Goal: Entertainment & Leisure: Consume media (video, audio)

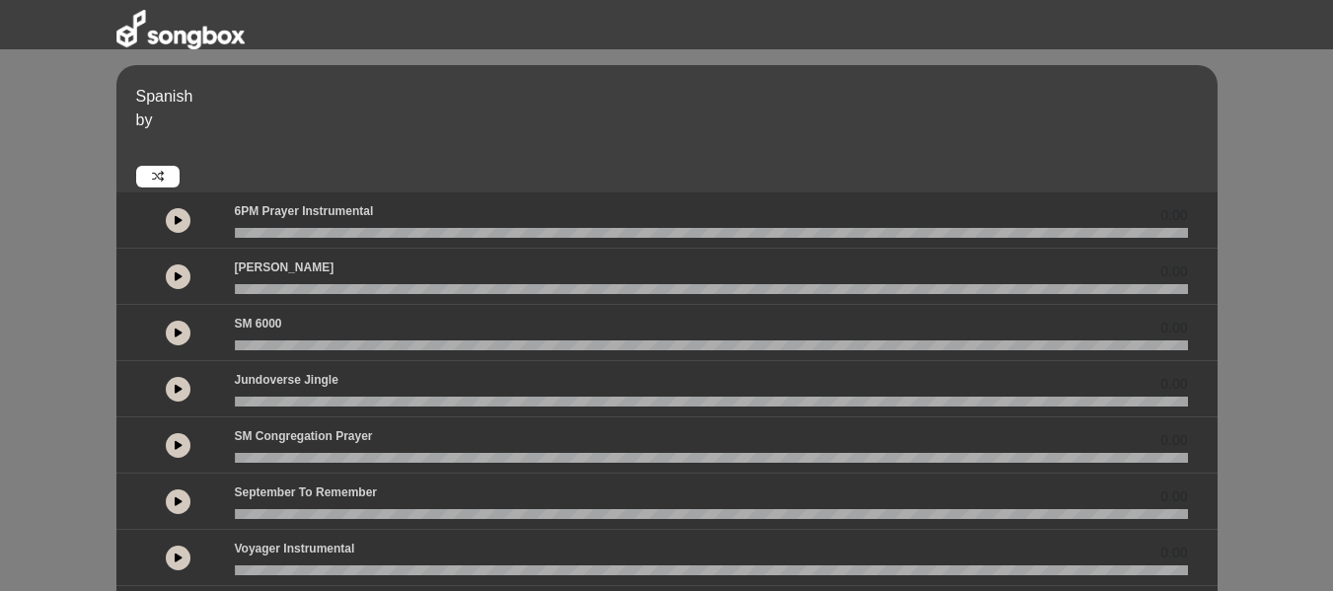
click at [181, 442] on icon at bounding box center [179, 445] width 8 height 10
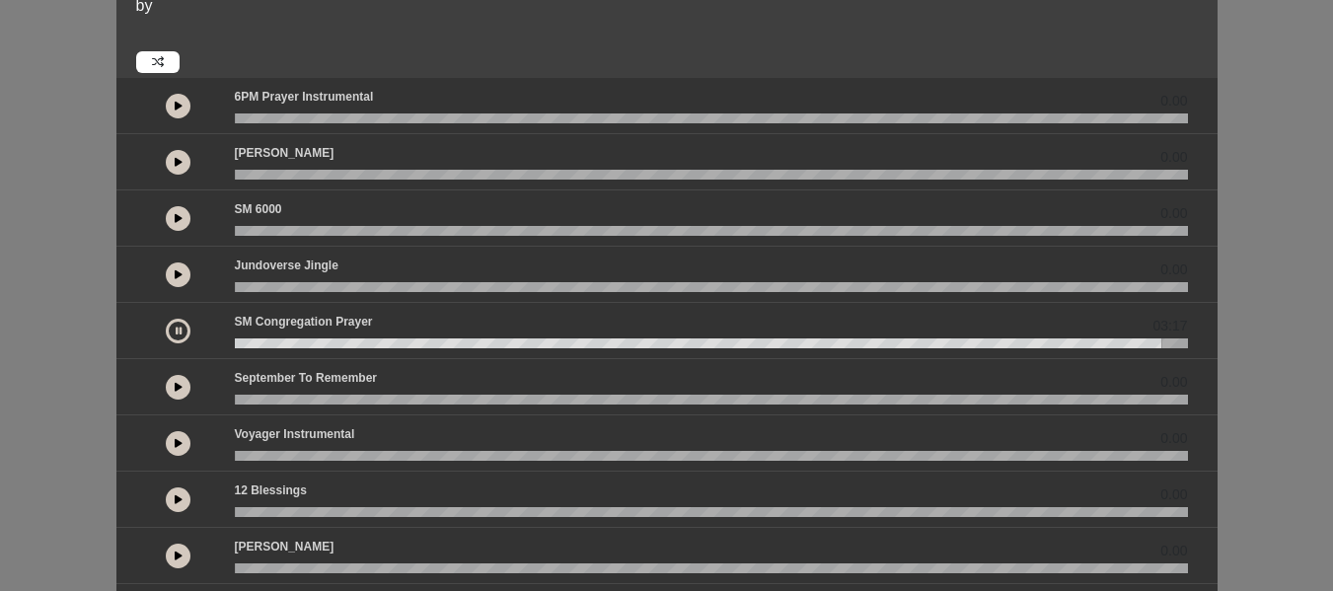
scroll to position [549, 0]
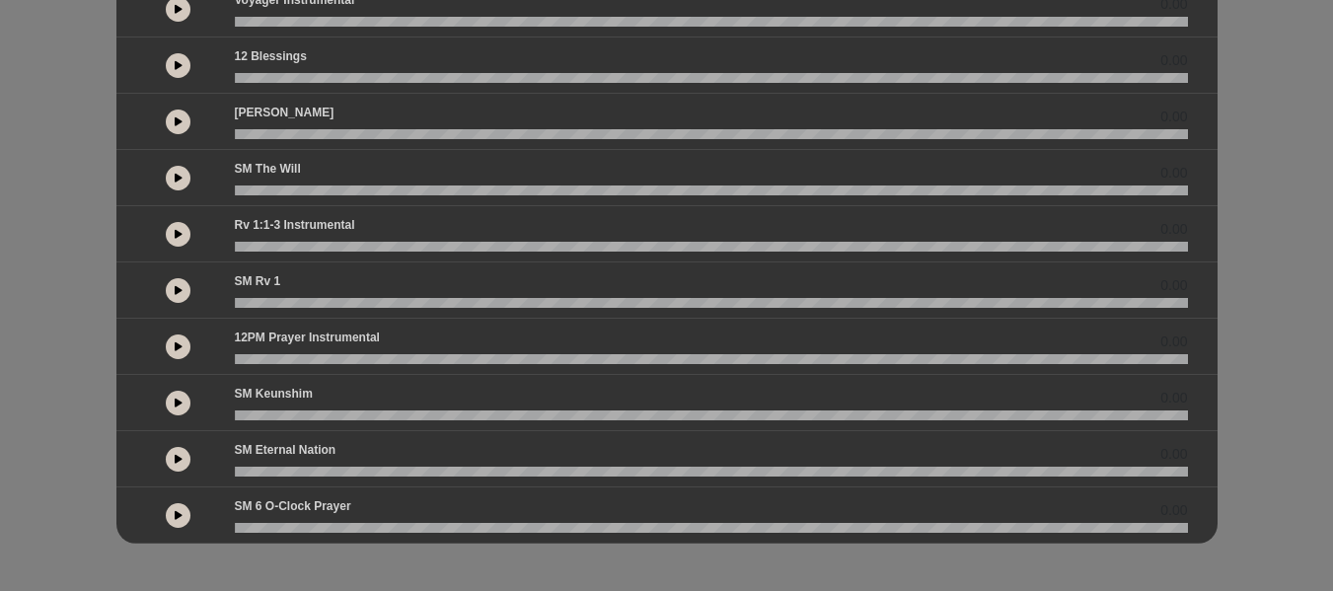
click at [180, 460] on icon at bounding box center [179, 459] width 8 height 10
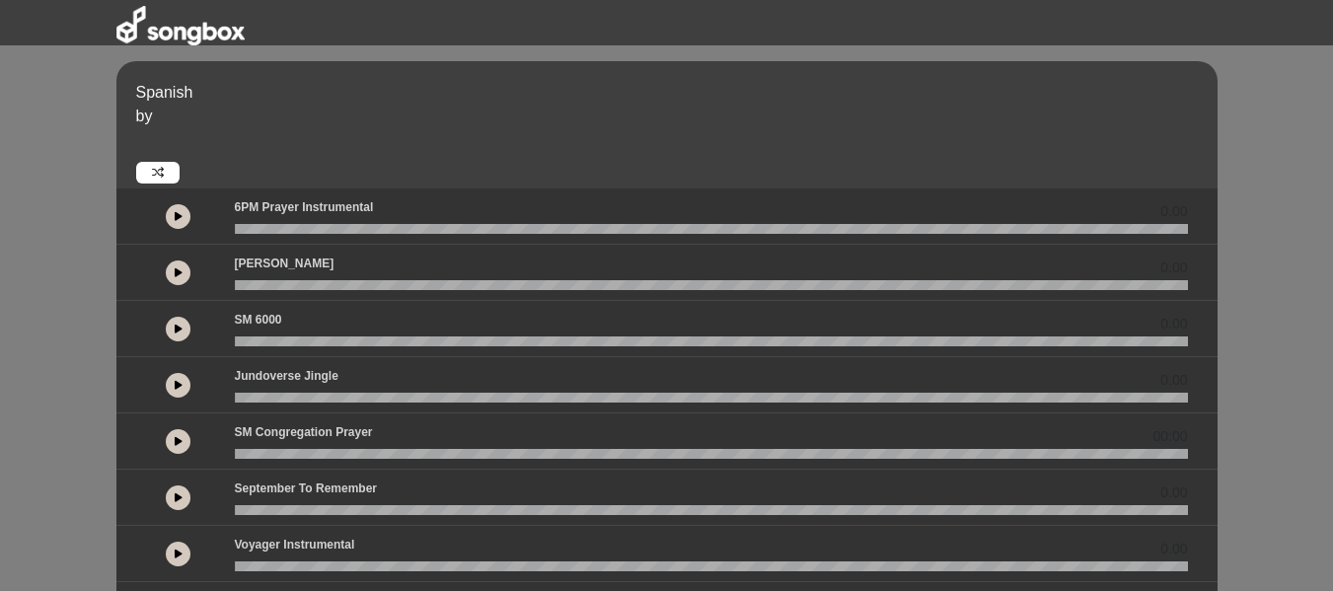
scroll to position [0, 0]
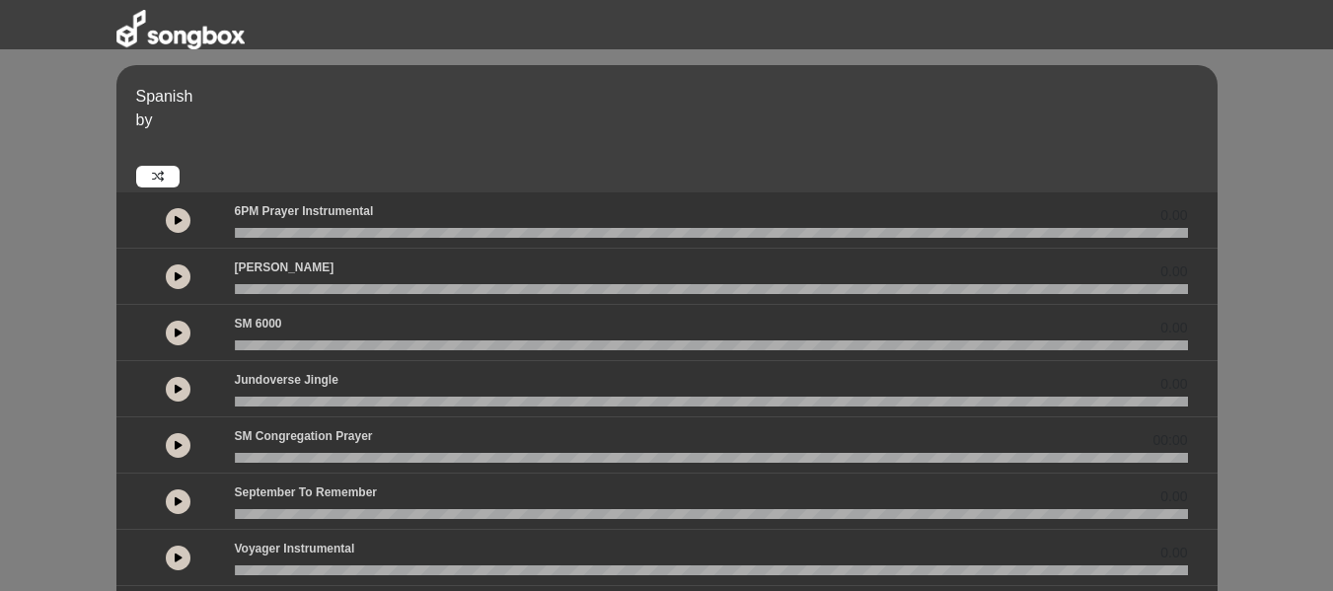
click at [172, 276] on button at bounding box center [178, 276] width 25 height 25
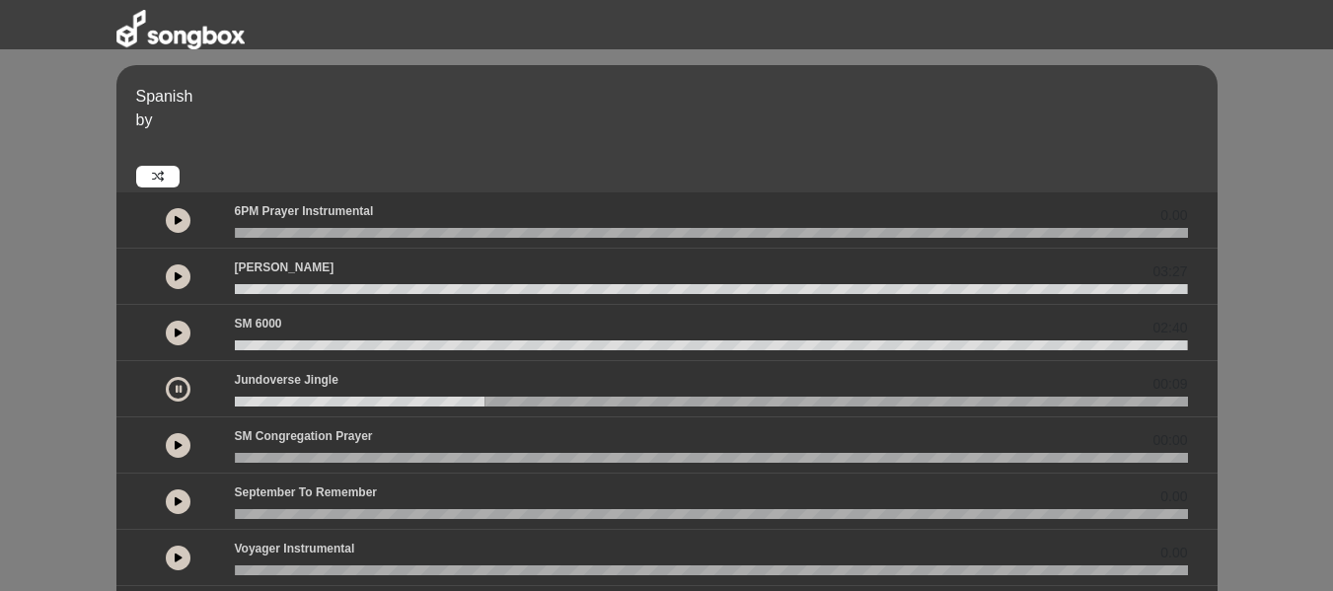
drag, startPoint x: 179, startPoint y: 445, endPoint x: 166, endPoint y: 390, distance: 56.7
click at [166, 390] on button at bounding box center [178, 389] width 25 height 25
click at [177, 498] on icon at bounding box center [179, 501] width 8 height 10
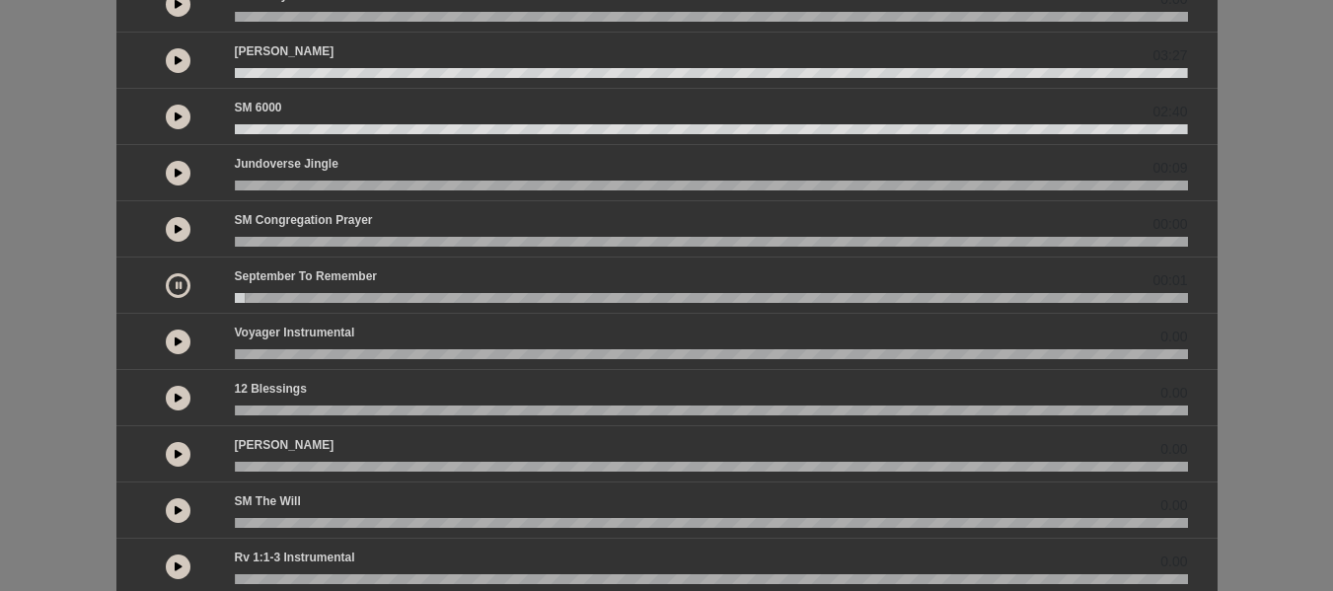
scroll to position [250, 0]
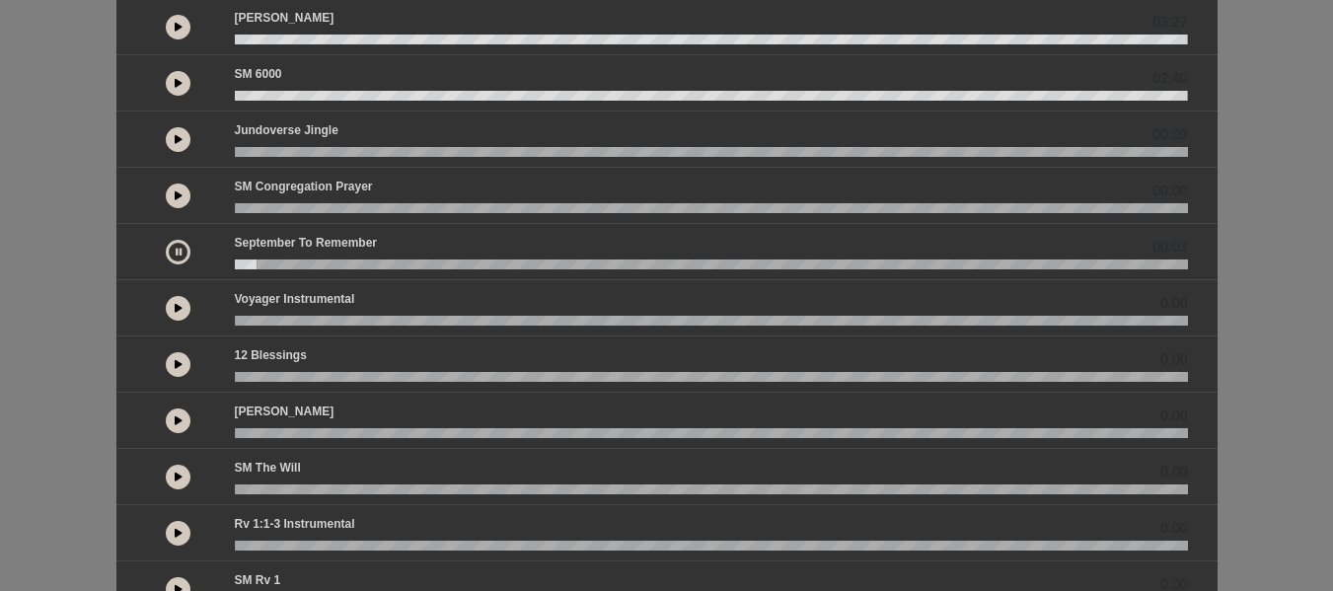
click at [174, 245] on button at bounding box center [178, 252] width 25 height 25
click at [182, 532] on icon at bounding box center [179, 533] width 8 height 10
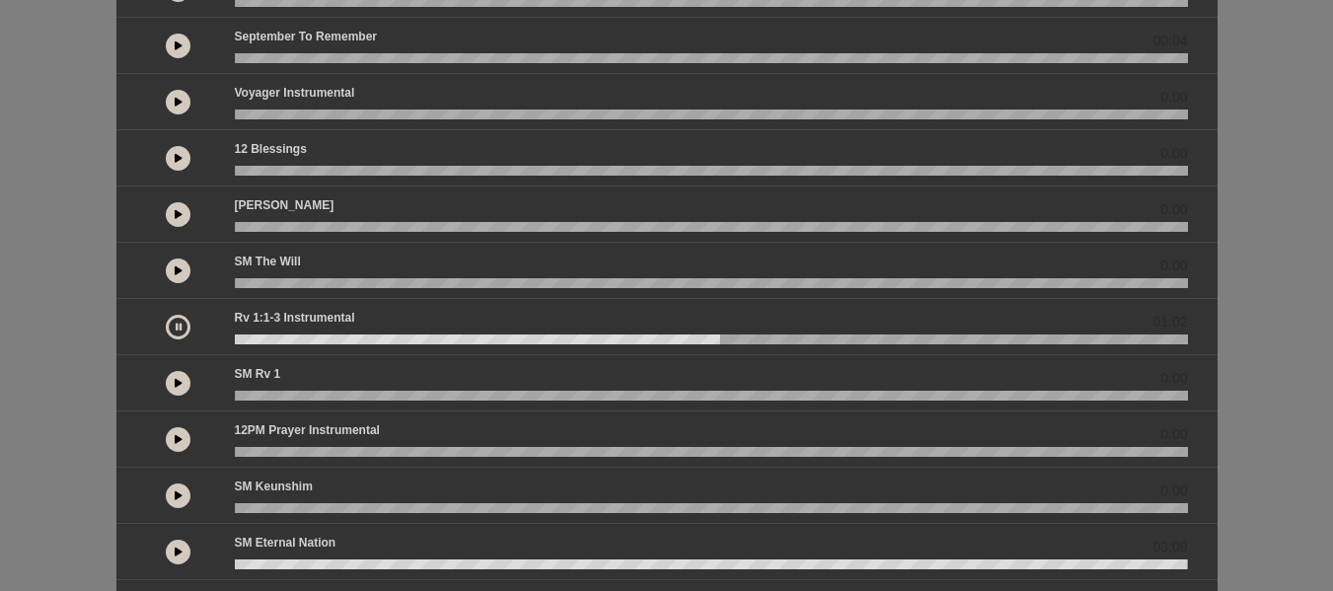
scroll to position [351, 0]
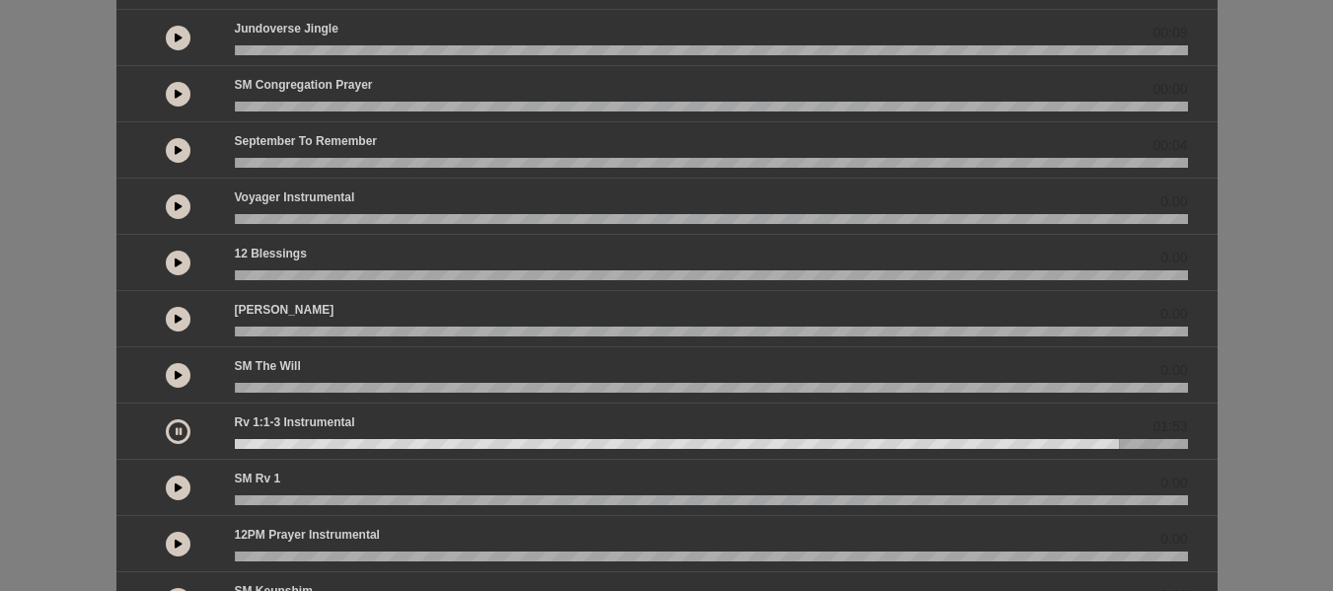
click at [80, 300] on div "Spanish by 0.00 03:27 02:40" at bounding box center [666, 227] width 1333 height 1027
click at [180, 265] on icon at bounding box center [179, 263] width 8 height 10
click at [180, 265] on icon at bounding box center [179, 263] width 6 height 10
click at [175, 490] on icon at bounding box center [179, 488] width 8 height 10
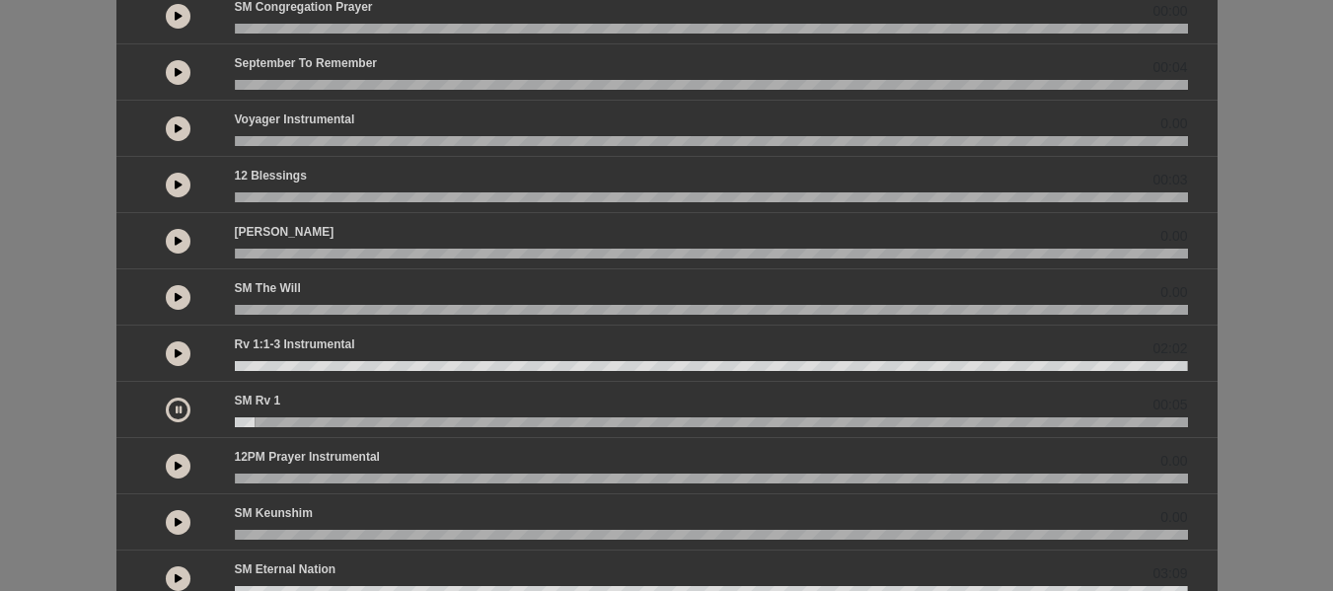
scroll to position [549, 0]
